Goal: Information Seeking & Learning: Learn about a topic

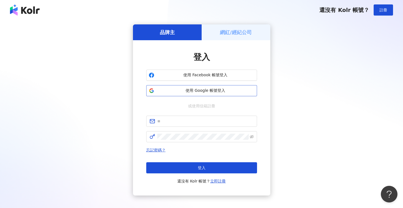
click at [203, 92] on span "使用 Google 帳號登入" at bounding box center [205, 91] width 98 height 6
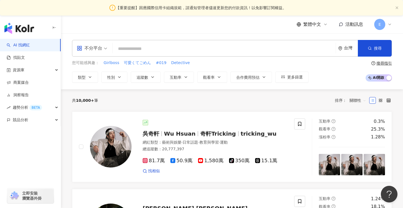
click at [389, 24] on icon at bounding box center [389, 24] width 4 height 4
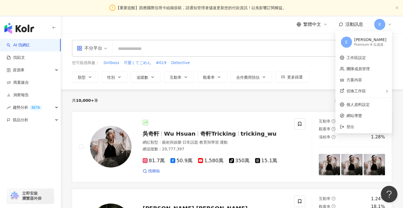
click at [379, 42] on div "Eddie" at bounding box center [370, 40] width 32 height 6
click at [354, 38] on div "E Eddie Premium - 9 位成員" at bounding box center [363, 42] width 54 height 20
click at [353, 71] on link "團隊成員管理" at bounding box center [357, 68] width 23 height 4
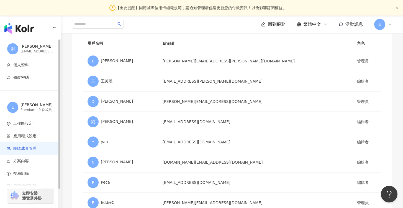
scroll to position [21, 0]
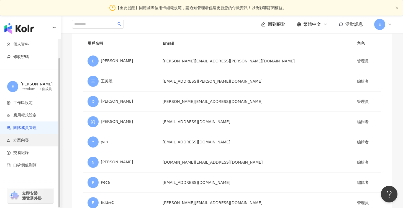
click at [22, 138] on span "方案內容" at bounding box center [21, 140] width 16 height 6
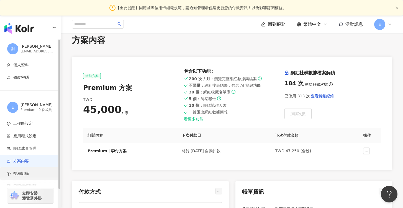
scroll to position [21, 0]
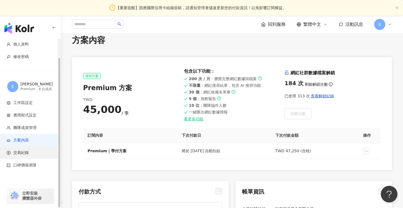
click at [35, 154] on span "交易紀錄" at bounding box center [32, 153] width 50 height 6
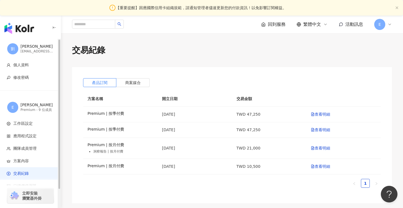
click at [25, 26] on img "button" at bounding box center [19, 28] width 30 height 11
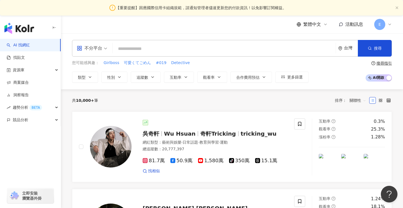
click at [179, 50] on input "search" at bounding box center [224, 48] width 219 height 11
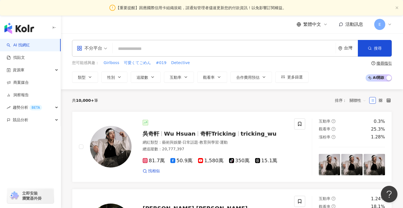
type input "*"
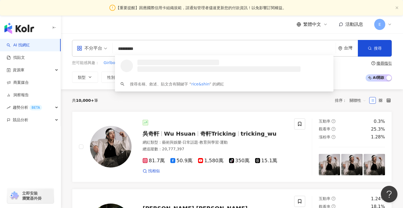
type input "**********"
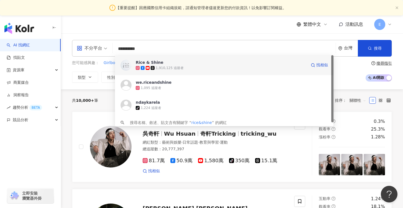
click at [197, 68] on div "1,910,125 追蹤者" at bounding box center [221, 68] width 171 height 6
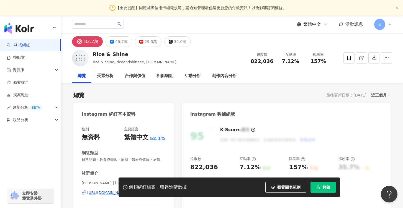
click at [322, 188] on span "解鎖" at bounding box center [326, 187] width 8 height 4
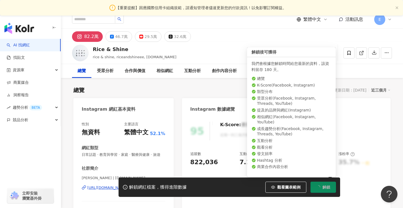
scroll to position [4, 0]
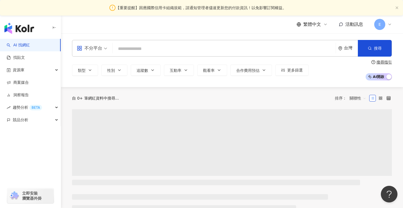
click at [379, 26] on span "E" at bounding box center [380, 24] width 2 height 6
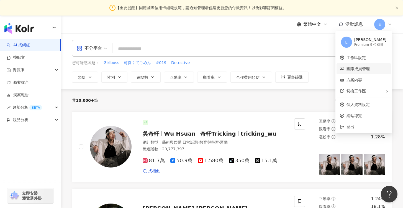
click at [368, 68] on link "團隊成員管理" at bounding box center [357, 68] width 23 height 4
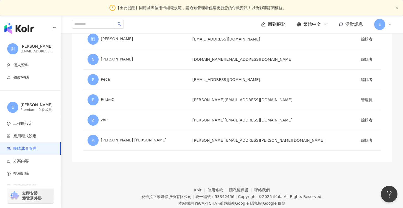
scroll to position [131, 0]
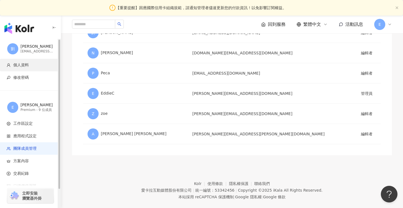
click at [26, 65] on span "個人資料" at bounding box center [21, 65] width 16 height 6
